Goal: Task Accomplishment & Management: Use online tool/utility

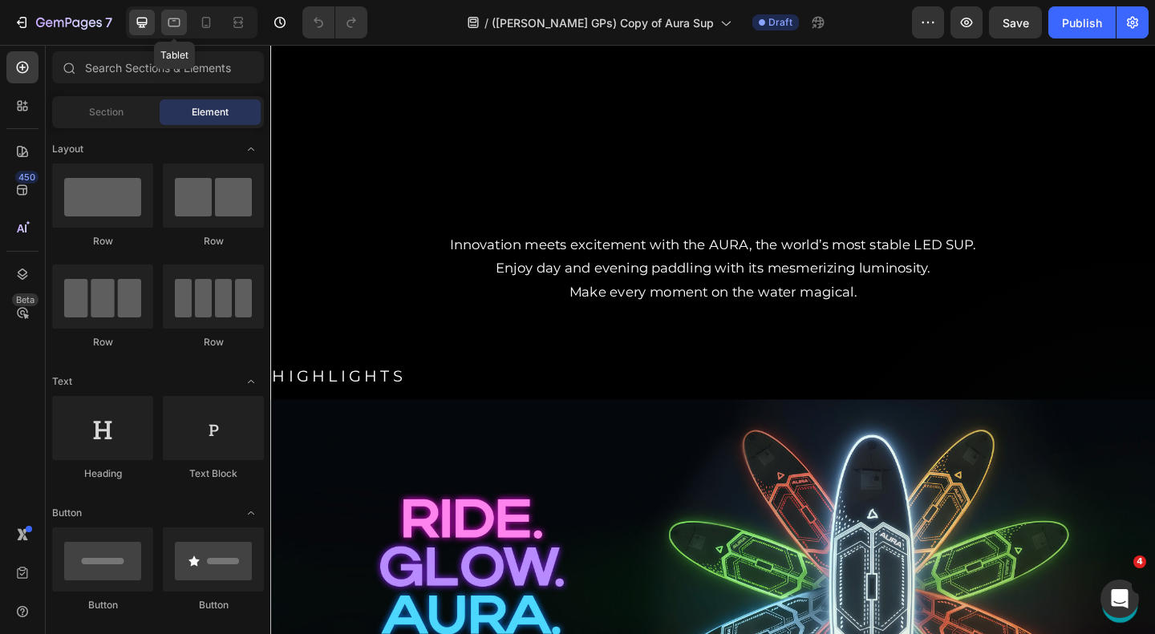
click at [172, 31] on div at bounding box center [174, 23] width 26 height 26
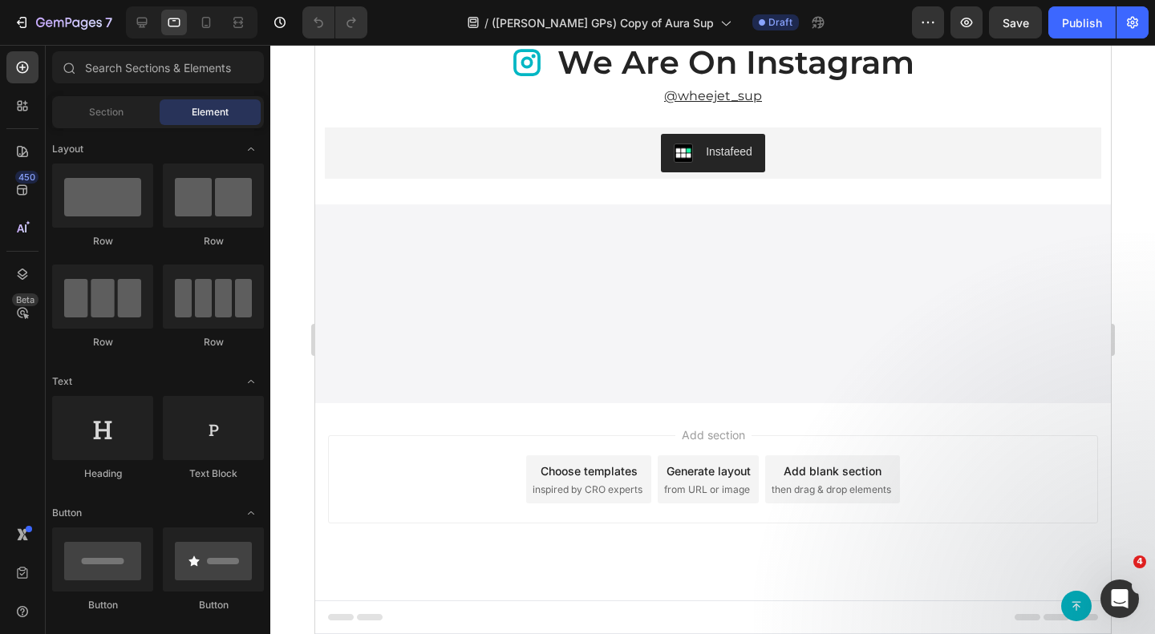
scroll to position [2717, 0]
click at [238, 24] on icon at bounding box center [235, 22] width 5 height 4
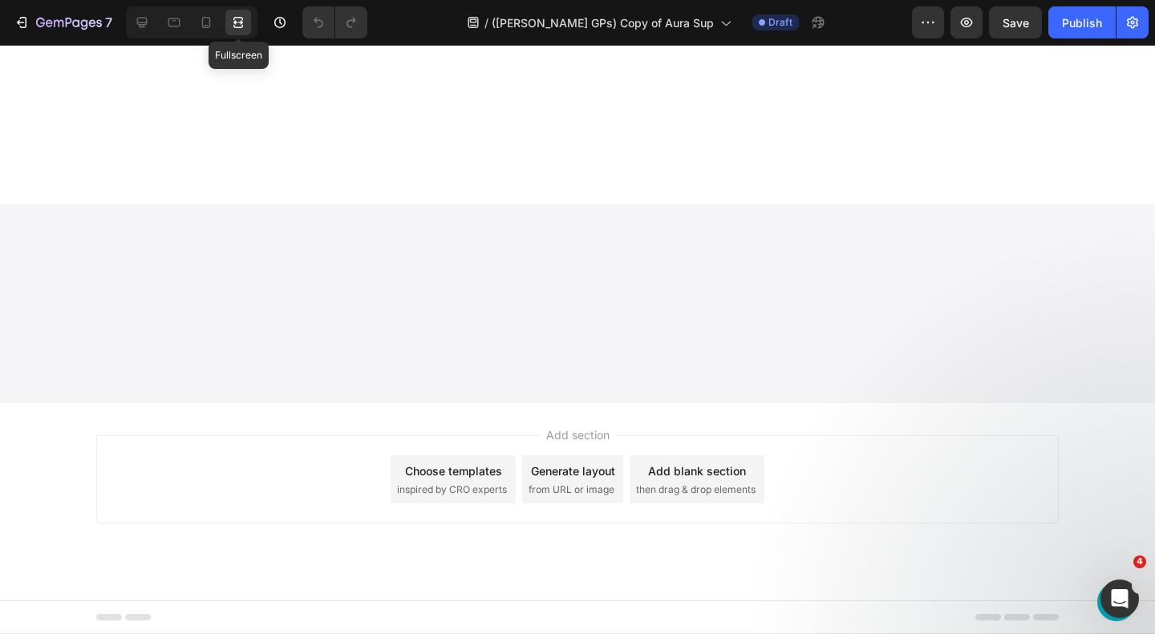
scroll to position [3125, 0]
click at [238, 24] on icon at bounding box center [235, 22] width 5 height 4
click at [136, 27] on icon at bounding box center [142, 22] width 16 height 16
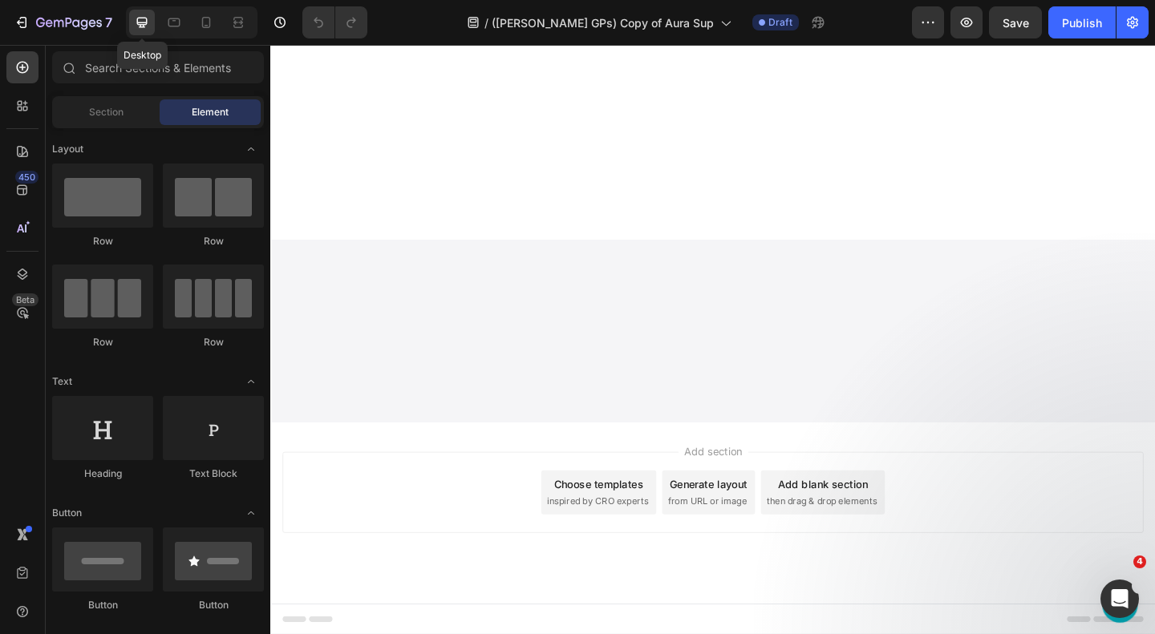
scroll to position [2870, 0]
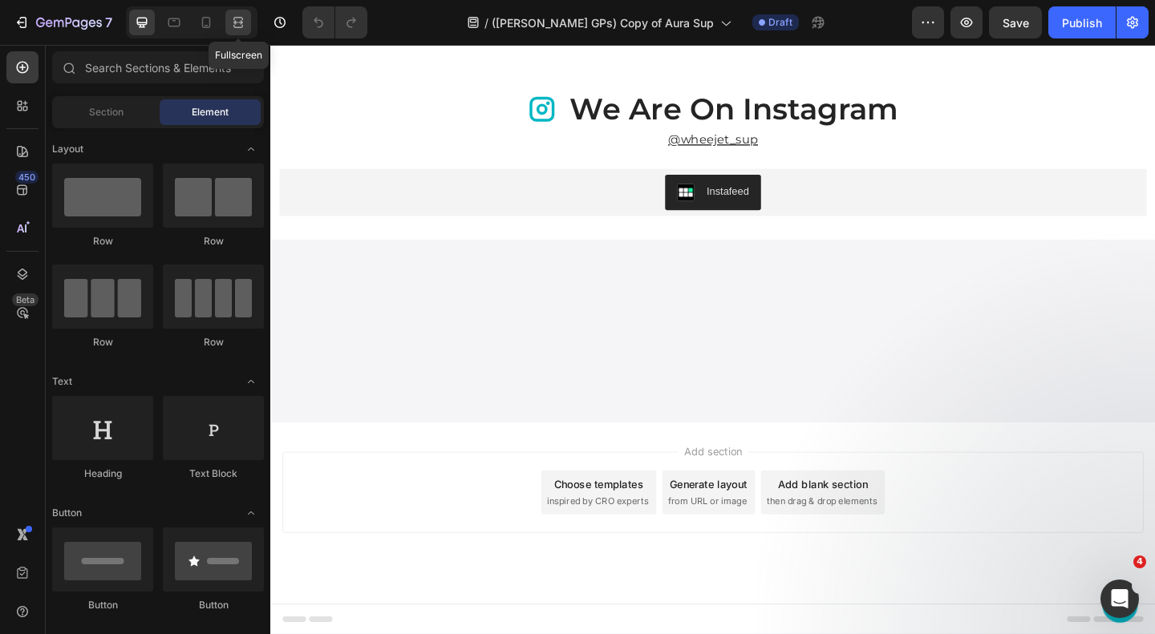
click at [247, 23] on div at bounding box center [238, 23] width 26 height 26
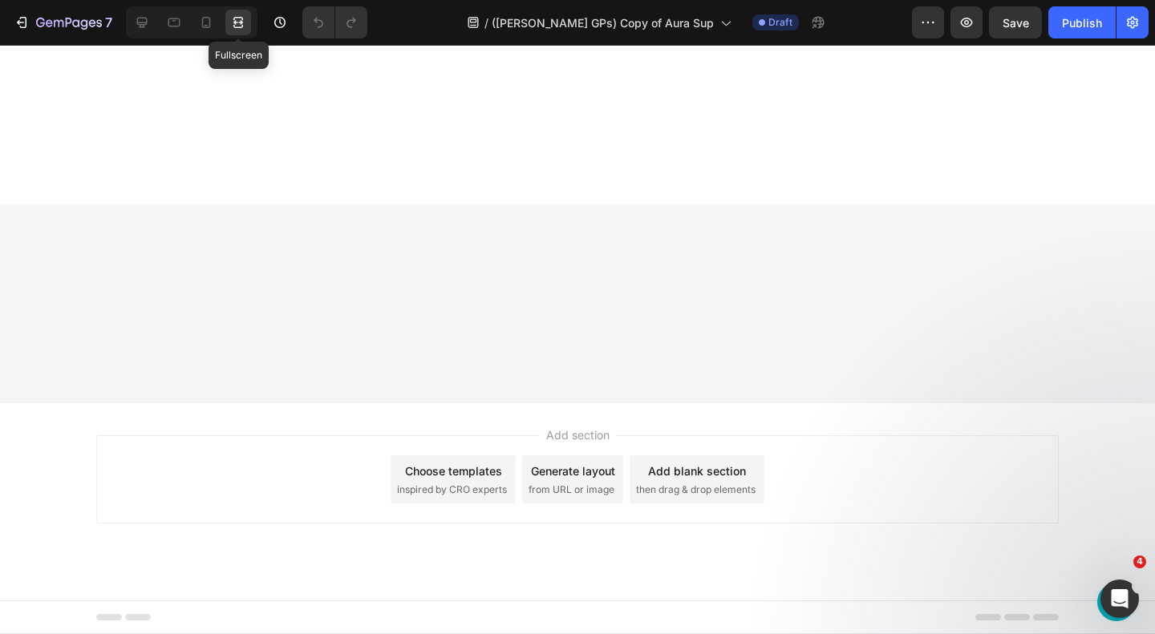
scroll to position [3125, 0]
click at [211, 25] on icon at bounding box center [206, 22] width 16 height 16
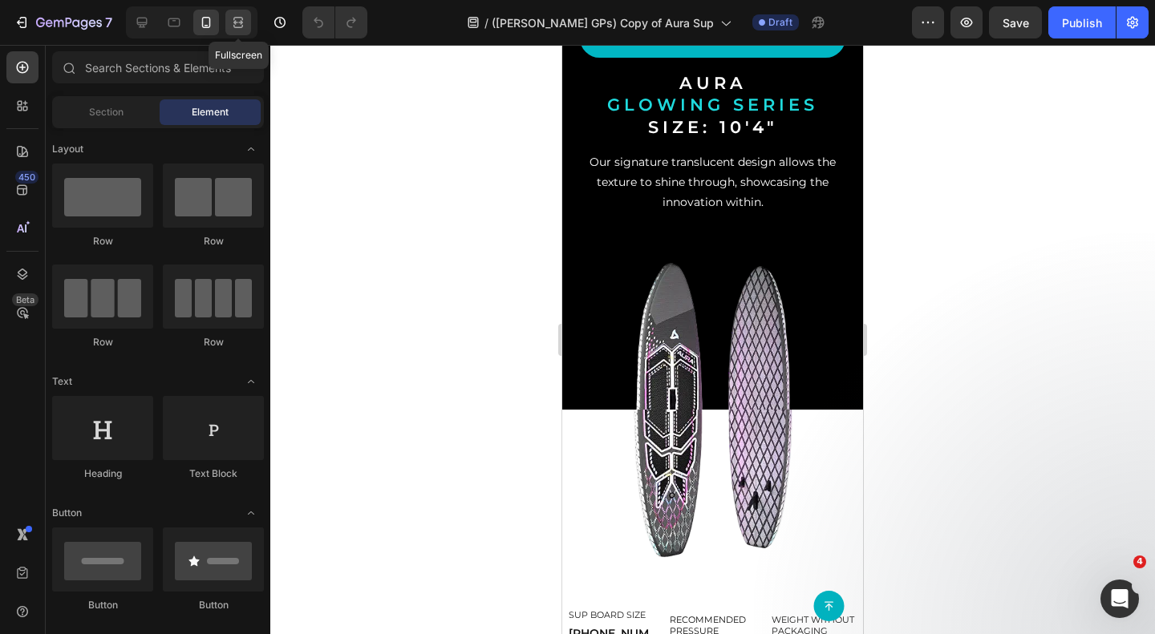
scroll to position [2818, 0]
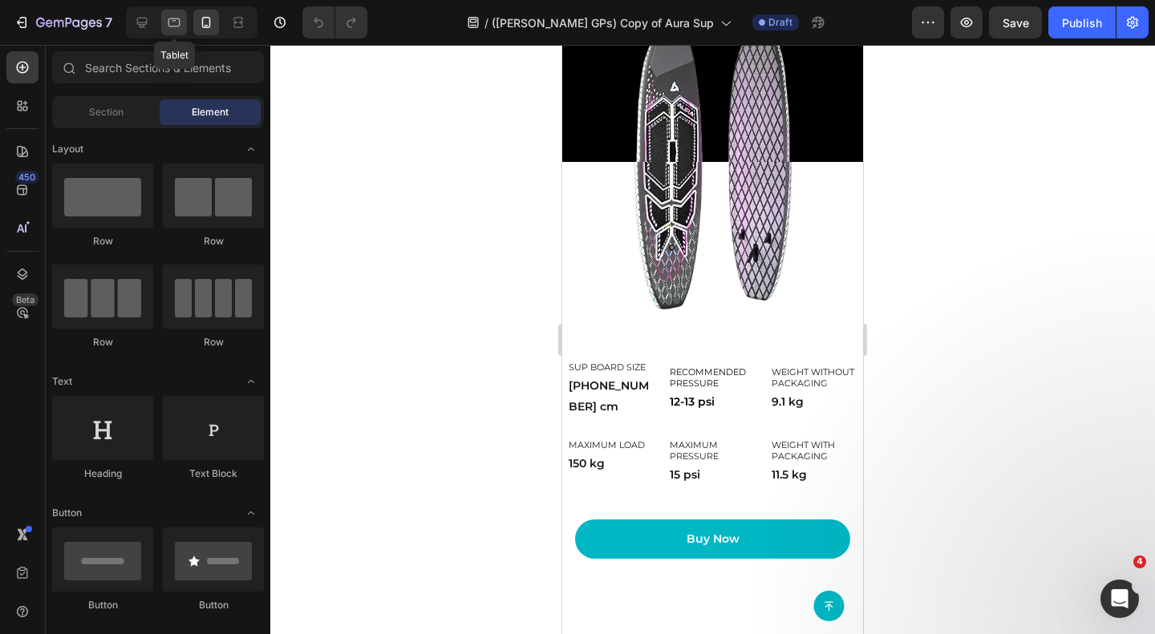
click at [171, 20] on icon at bounding box center [174, 22] width 16 height 16
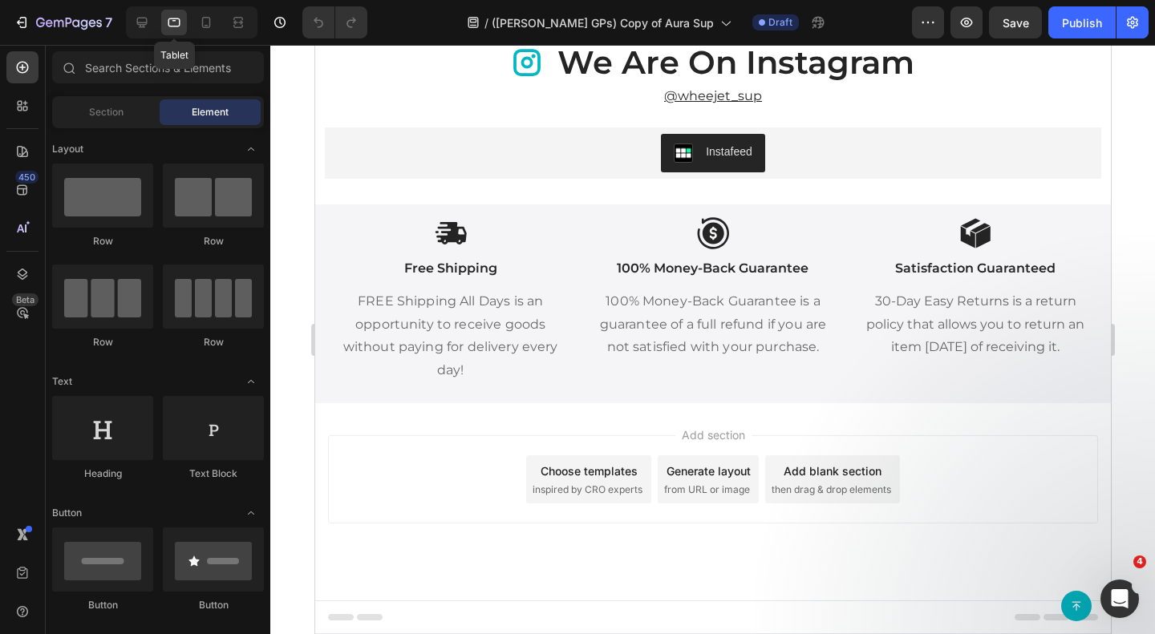
scroll to position [2948, 0]
click at [136, 27] on icon at bounding box center [142, 22] width 16 height 16
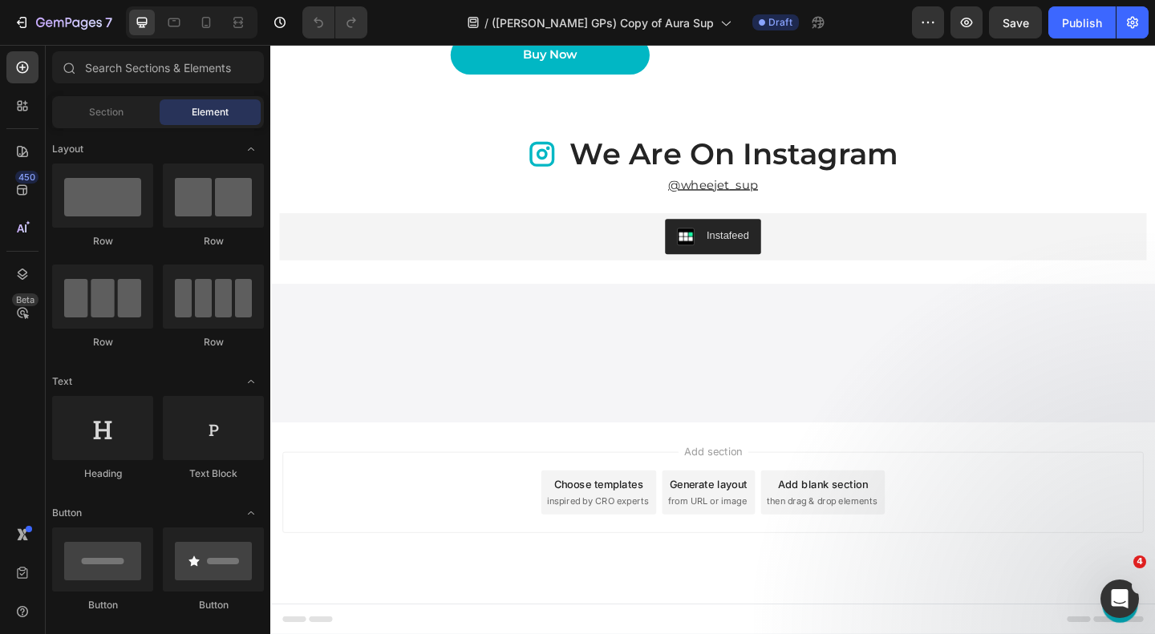
scroll to position [2954, 0]
click at [247, 25] on div at bounding box center [238, 23] width 26 height 26
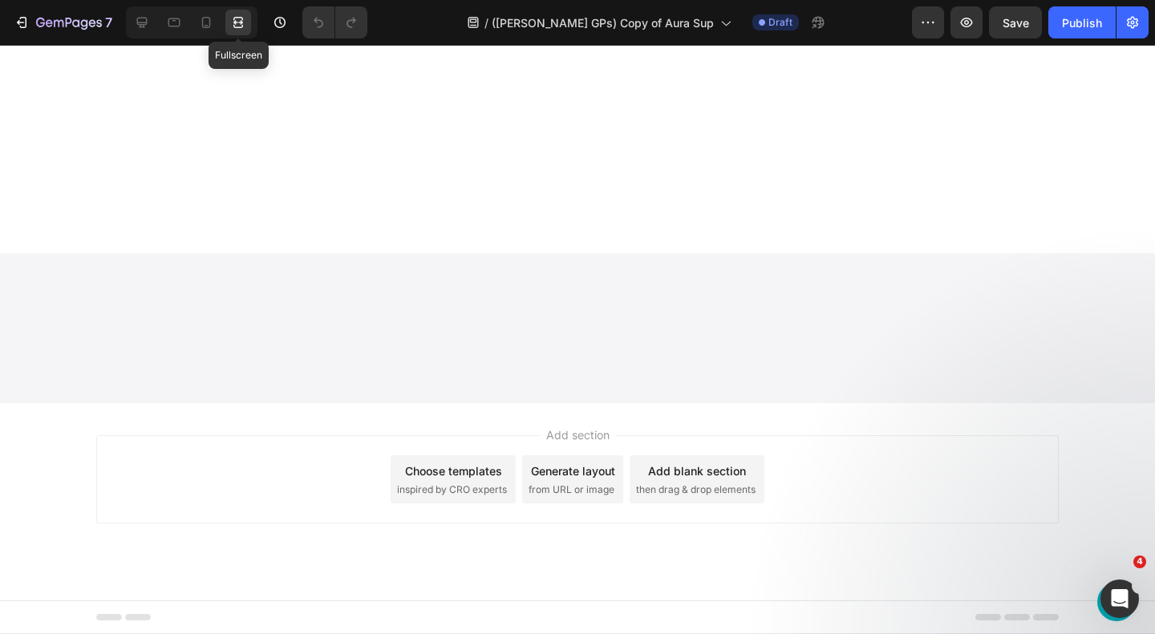
scroll to position [3122, 0]
click at [966, 33] on button "button" at bounding box center [966, 22] width 32 height 32
click at [186, 26] on div at bounding box center [174, 23] width 26 height 26
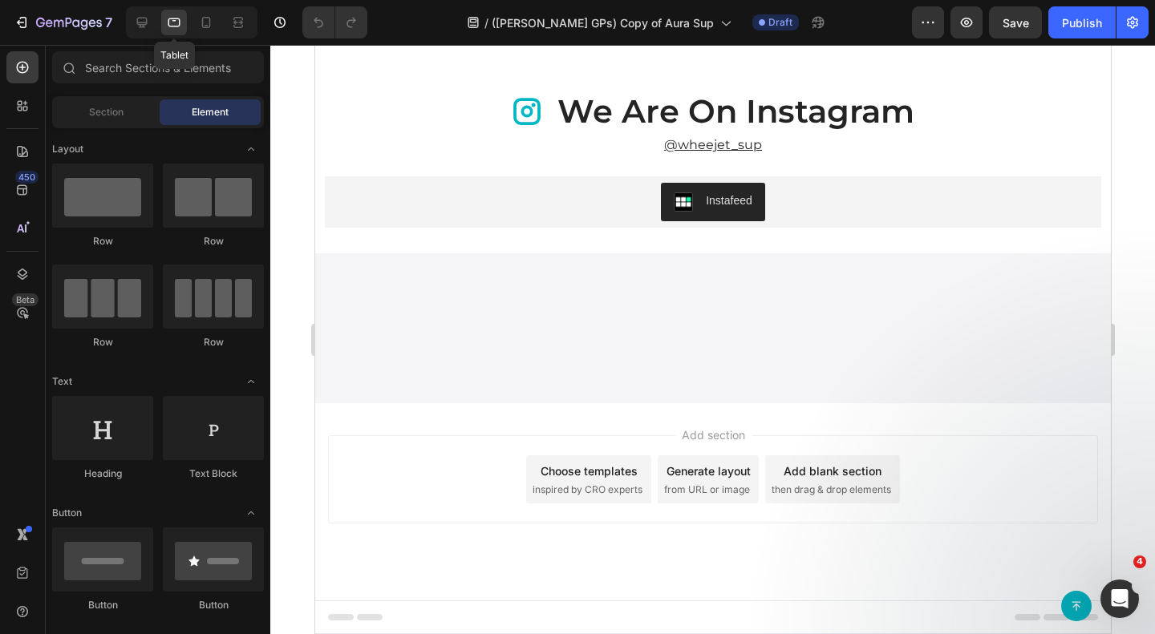
scroll to position [2812, 0]
click at [241, 19] on icon at bounding box center [238, 22] width 16 height 16
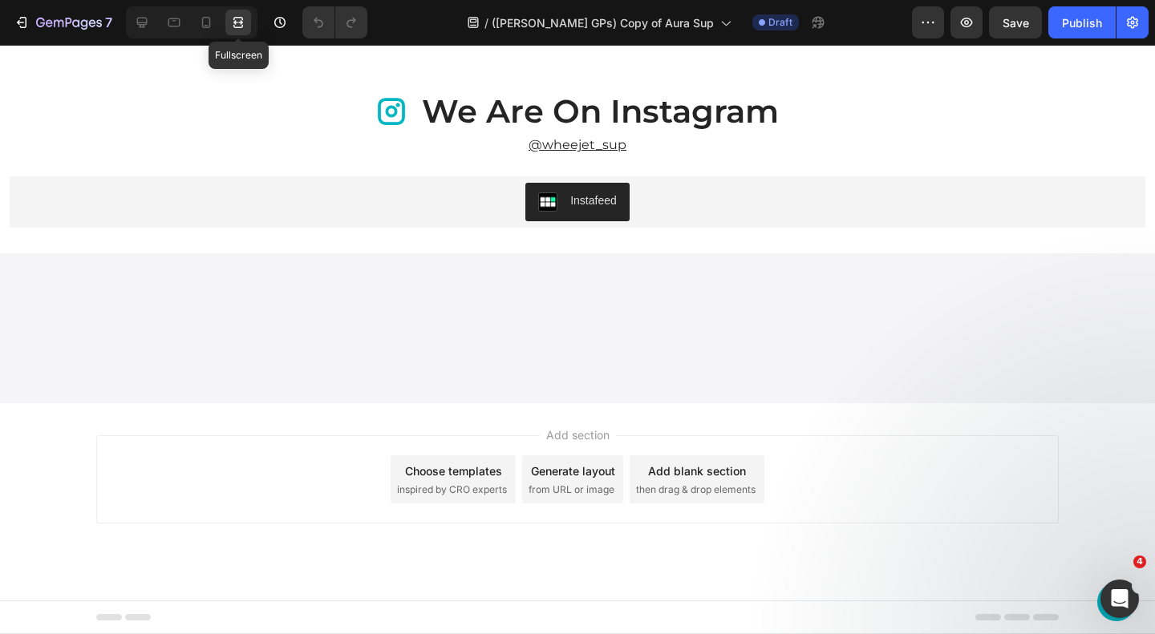
scroll to position [3234, 0]
click at [244, 20] on icon at bounding box center [238, 22] width 16 height 16
click at [237, 19] on icon at bounding box center [238, 22] width 16 height 16
click at [180, 27] on icon at bounding box center [174, 22] width 16 height 16
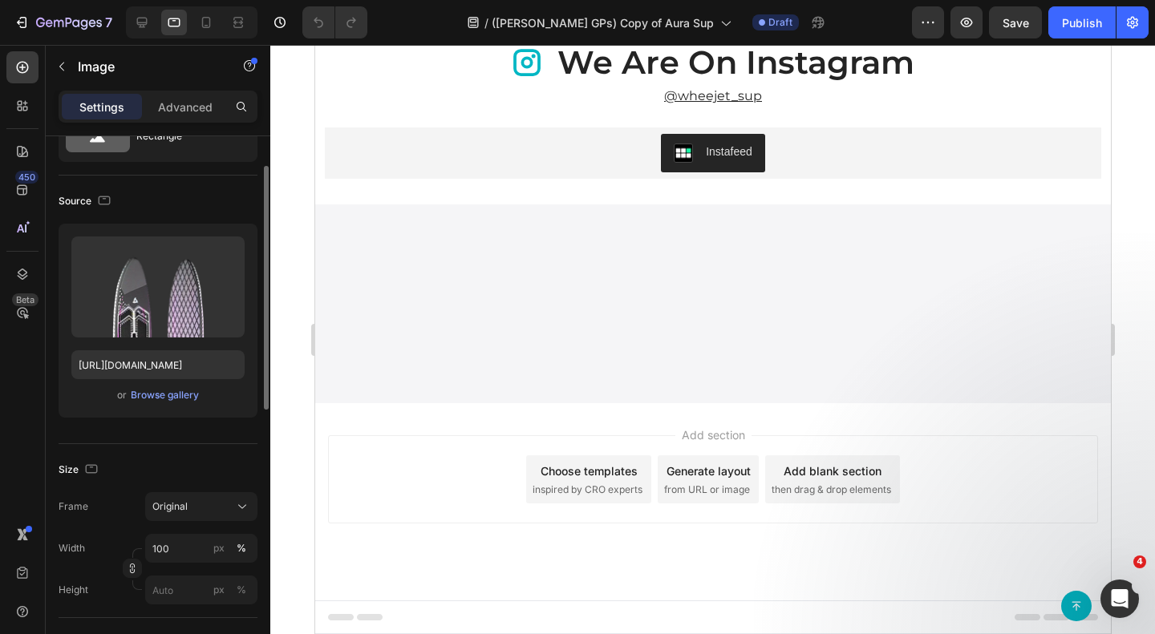
scroll to position [71, 0]
click at [184, 117] on div "Advanced" at bounding box center [185, 107] width 80 height 26
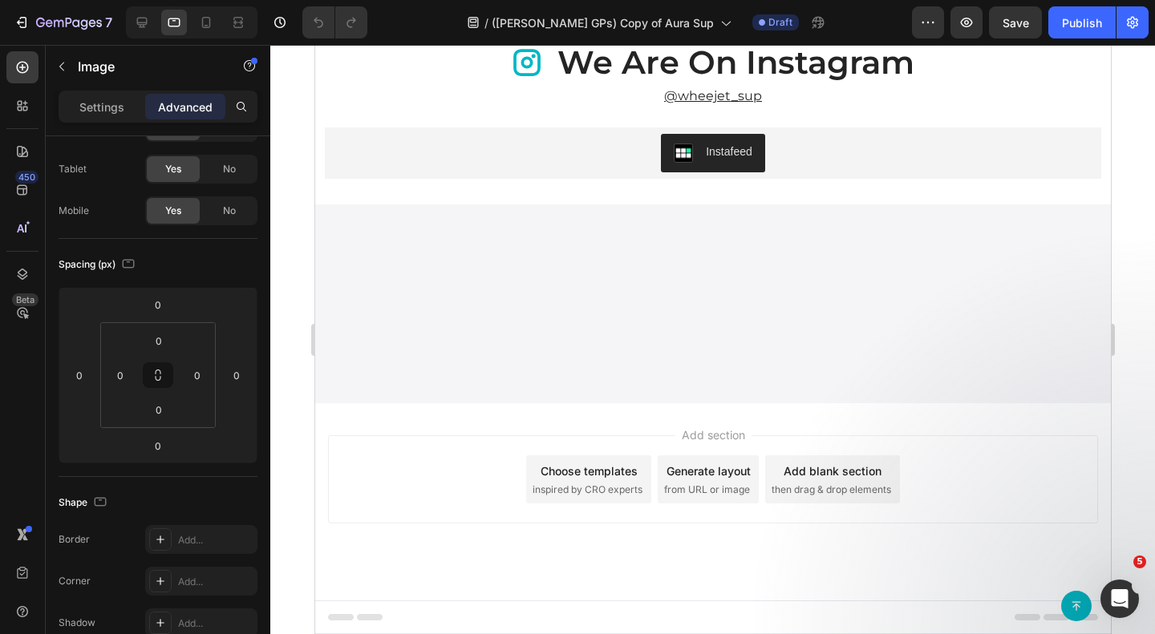
click at [192, 380] on input "0" at bounding box center [197, 375] width 24 height 24
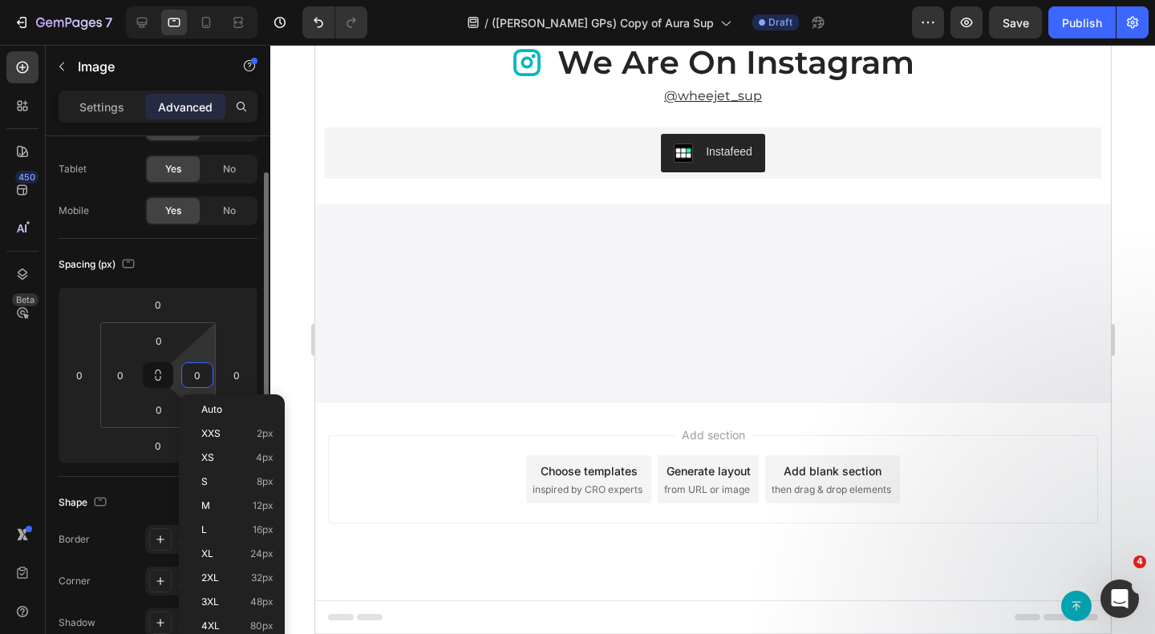
type input "2"
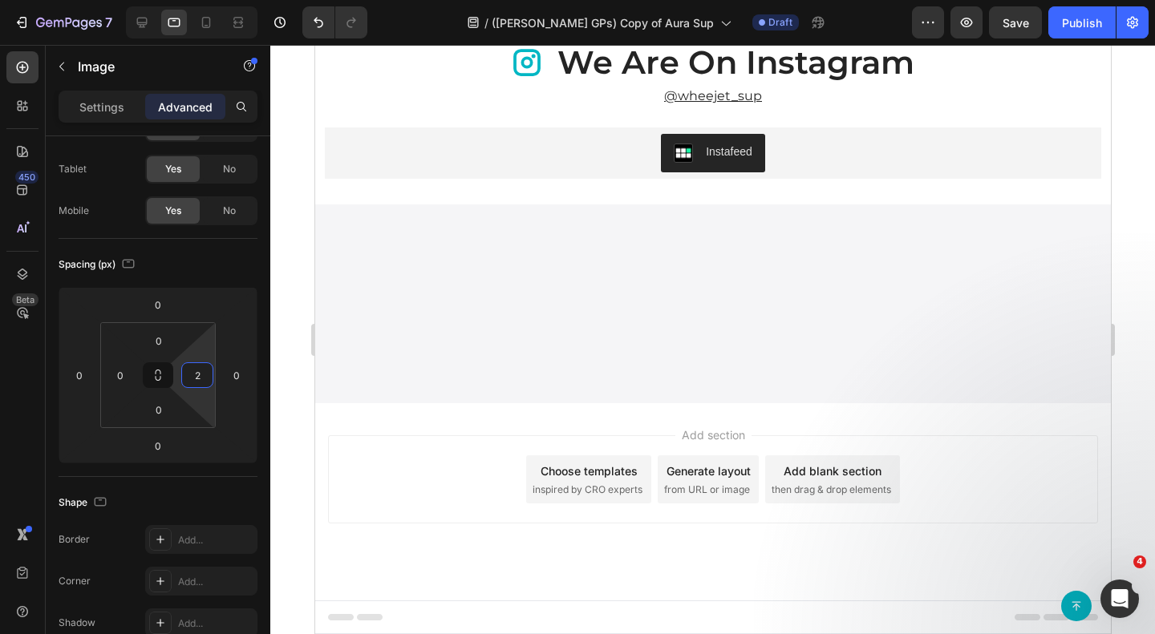
type input "2"
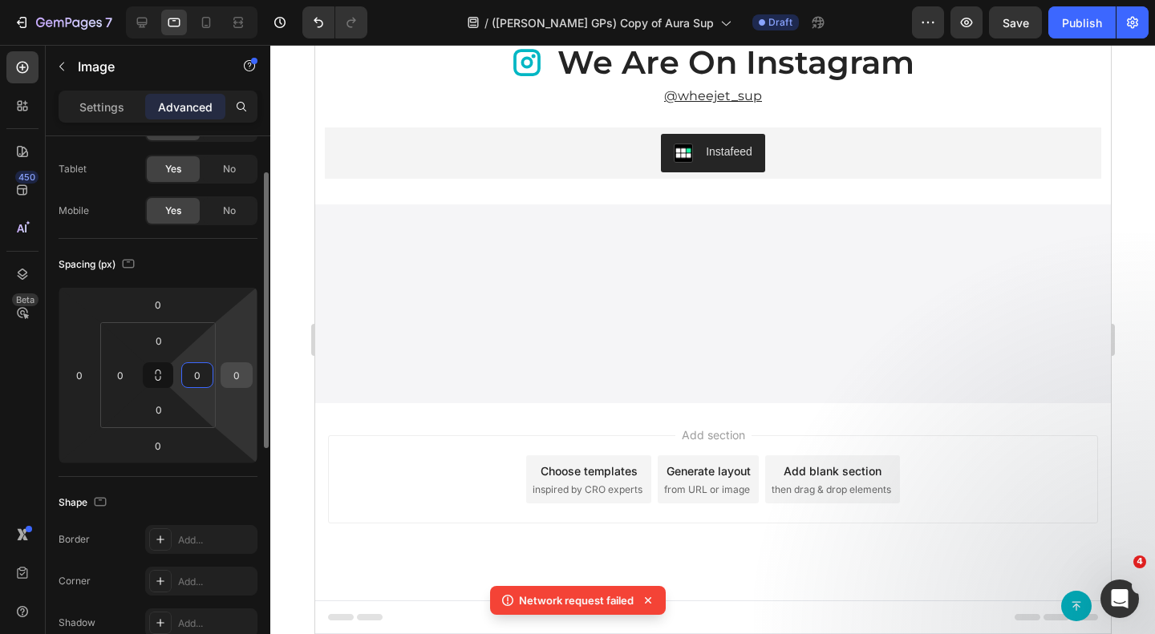
type input "0"
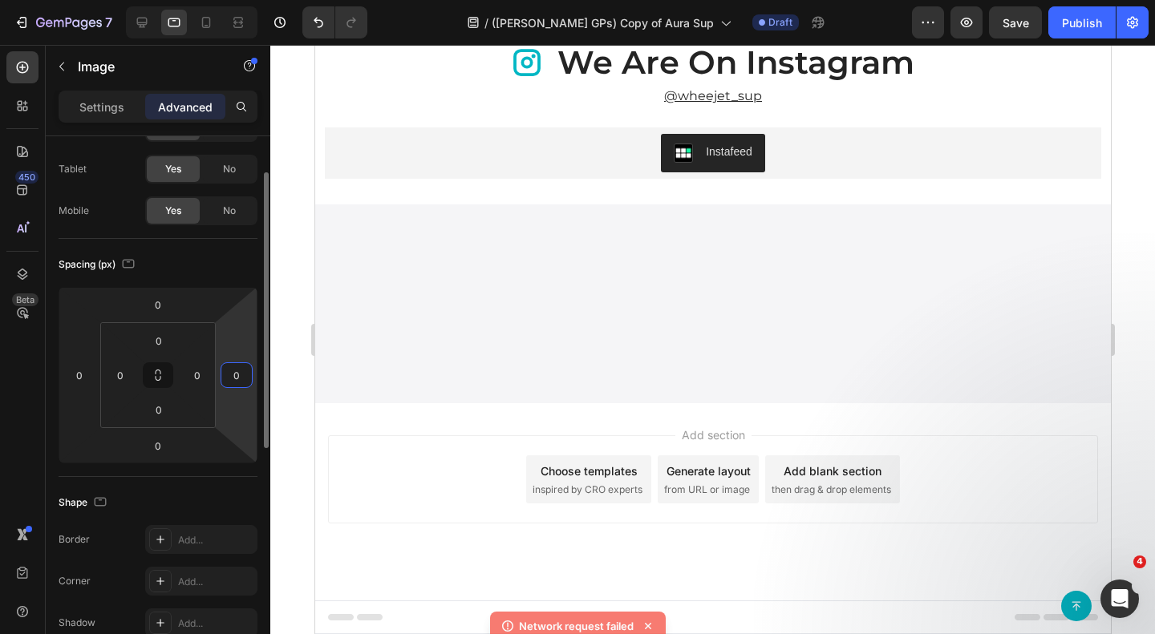
click at [232, 375] on input "0" at bounding box center [237, 375] width 24 height 24
type input "2"
click at [232, 375] on input "number" at bounding box center [237, 375] width 24 height 24
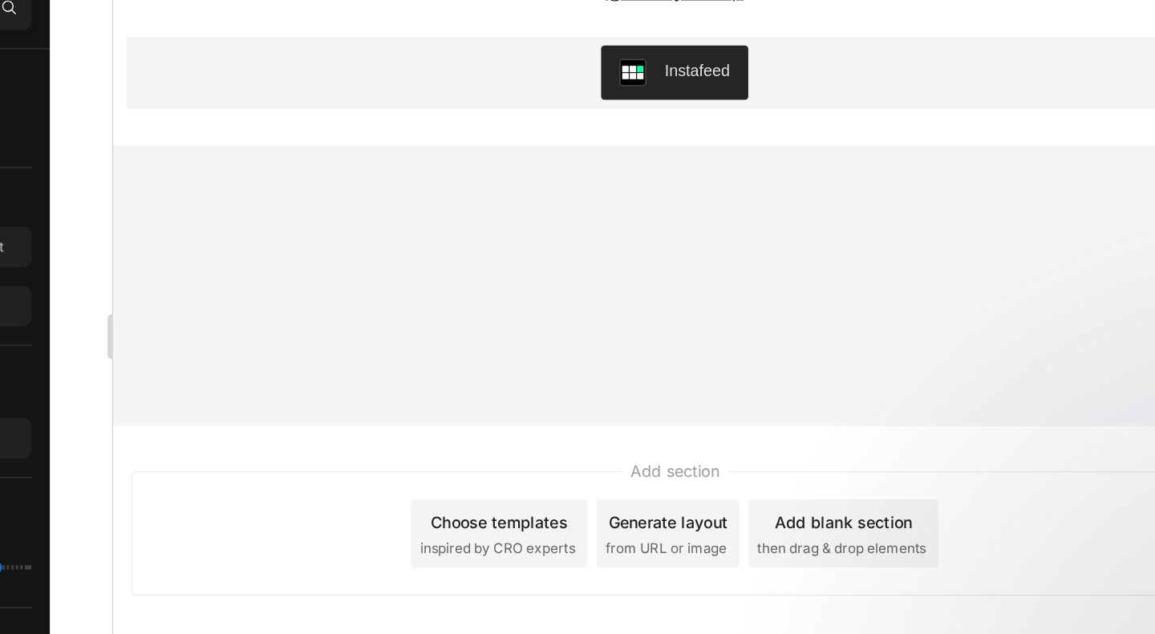
scroll to position [2741, 0]
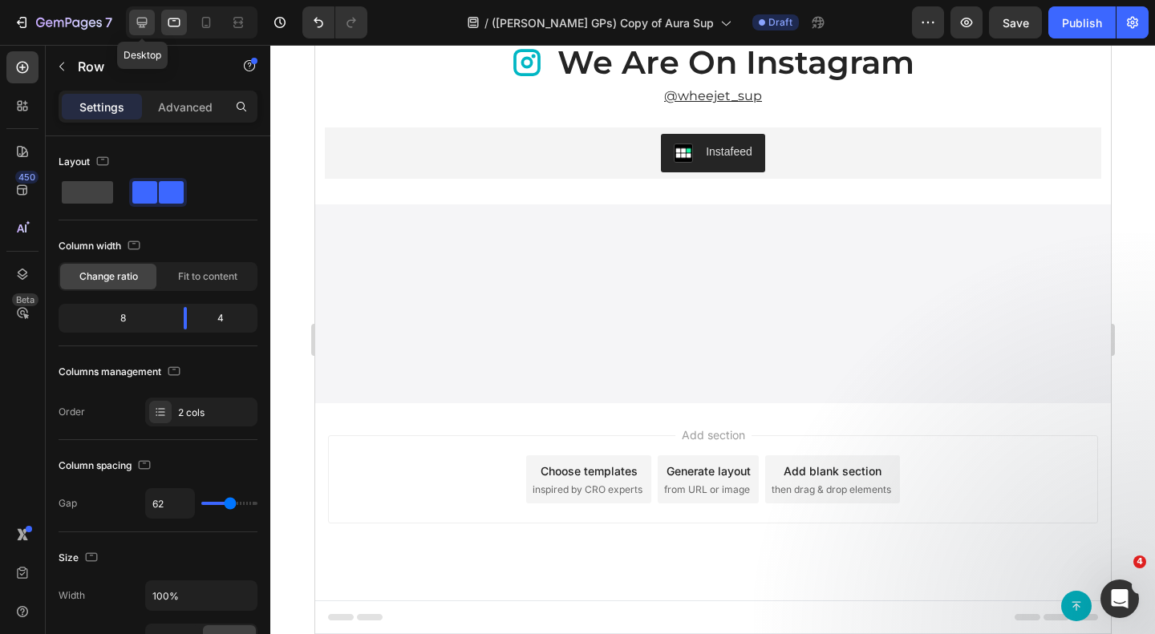
click at [150, 26] on div at bounding box center [142, 23] width 26 height 26
type input "1400"
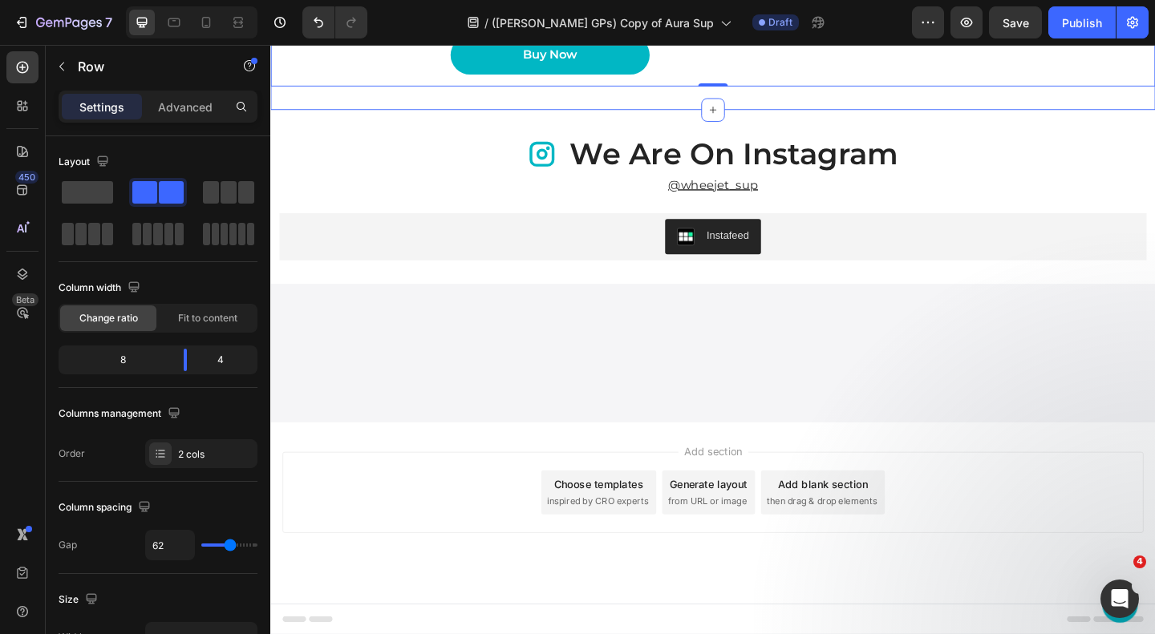
scroll to position [2910, 0]
